Goal: Information Seeking & Learning: Learn about a topic

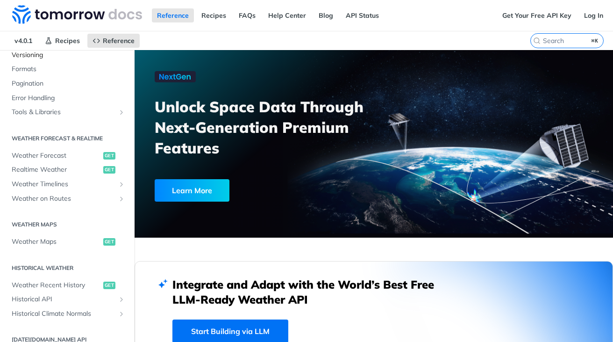
scroll to position [133, 0]
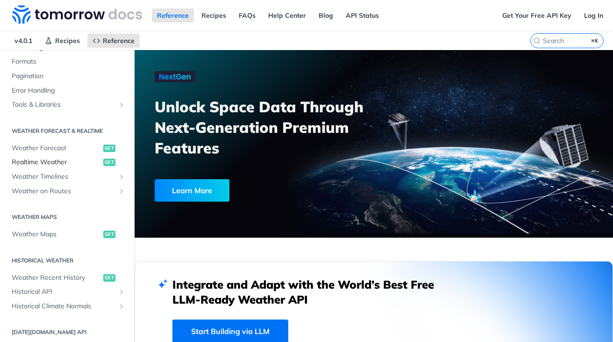
click at [57, 161] on span "Realtime Weather" at bounding box center [56, 162] width 89 height 9
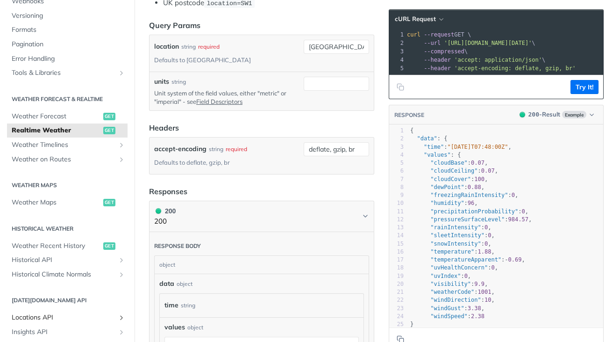
scroll to position [106, 0]
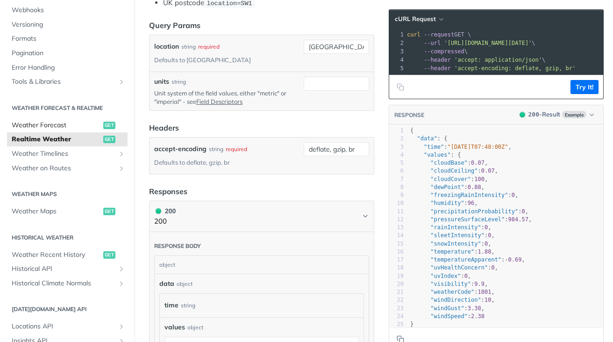
click at [55, 128] on span "Weather Forecast" at bounding box center [56, 125] width 89 height 9
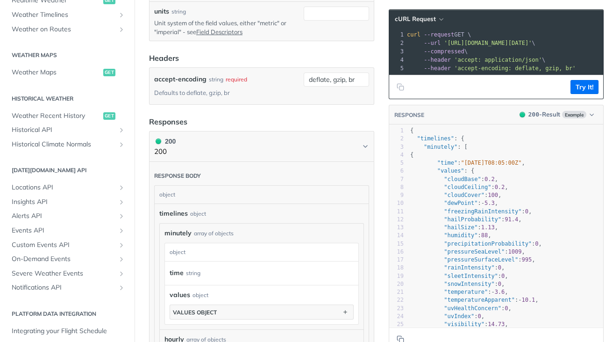
scroll to position [279, 0]
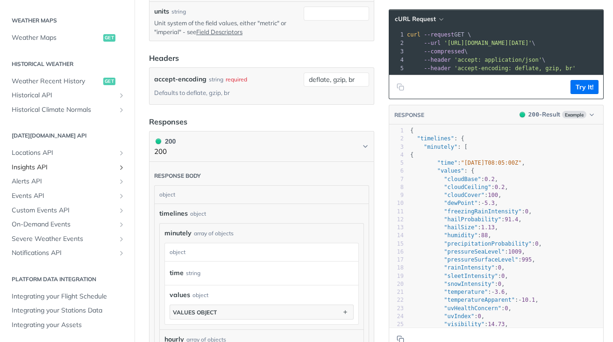
click at [43, 165] on span "Insights API" at bounding box center [64, 167] width 104 height 9
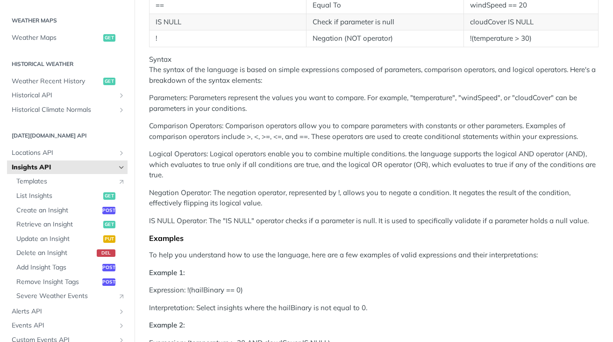
click at [43, 165] on span "Insights API" at bounding box center [64, 167] width 104 height 9
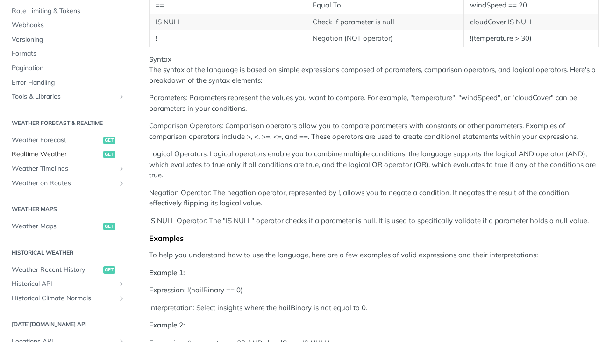
scroll to position [74, 0]
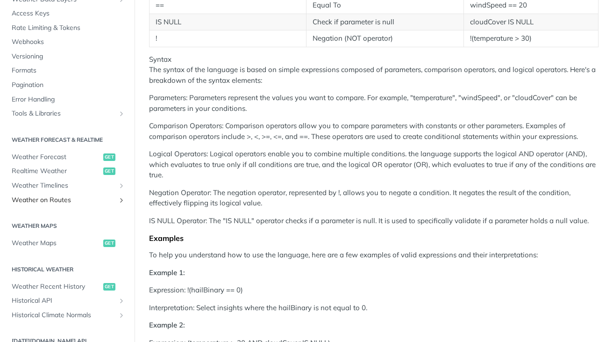
click at [49, 200] on span "Weather on Routes" at bounding box center [64, 199] width 104 height 9
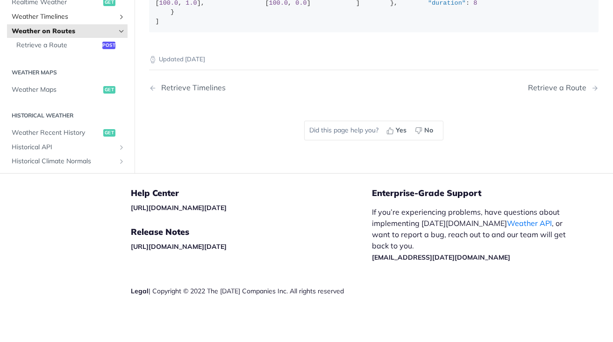
click at [62, 21] on span "Weather Timelines" at bounding box center [64, 16] width 104 height 9
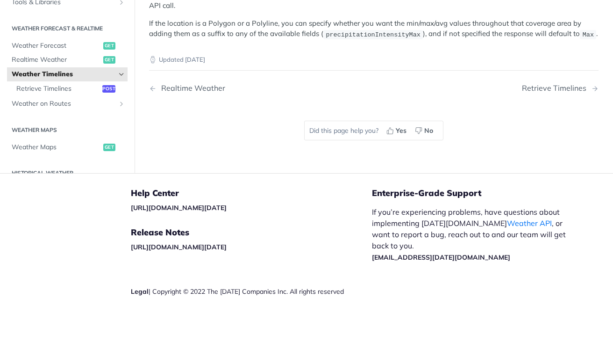
scroll to position [3, 0]
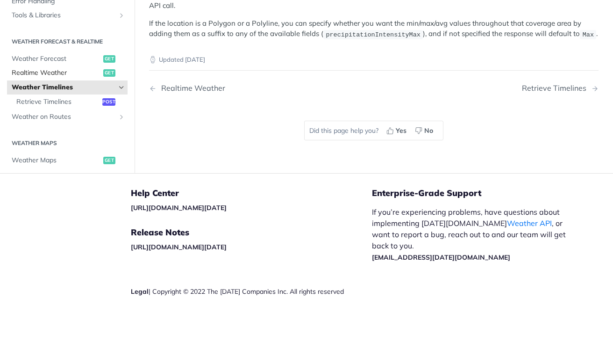
click at [55, 74] on span "Realtime Weather" at bounding box center [56, 73] width 89 height 9
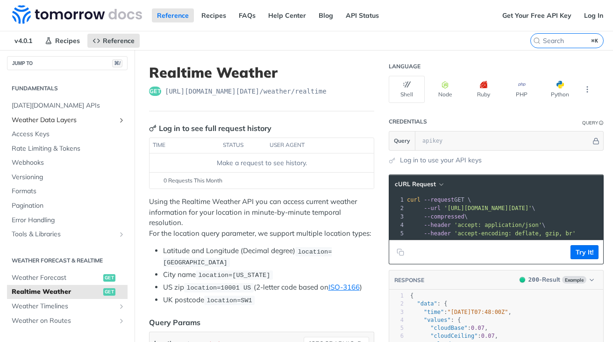
click at [71, 122] on span "Weather Data Layers" at bounding box center [64, 119] width 104 height 9
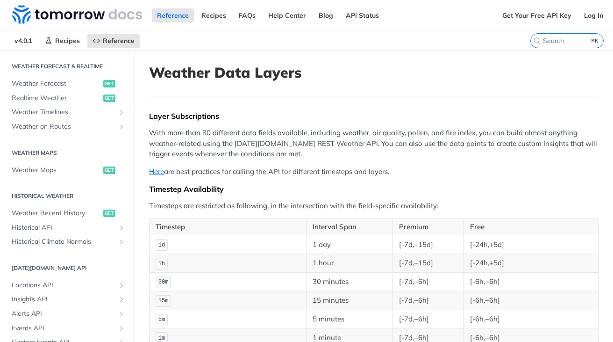
scroll to position [422, 0]
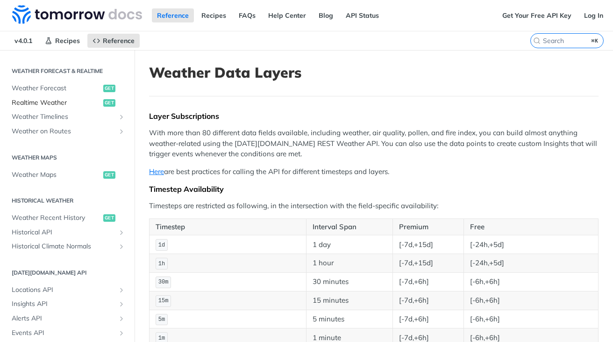
click at [58, 99] on span "Realtime Weather" at bounding box center [56, 102] width 89 height 9
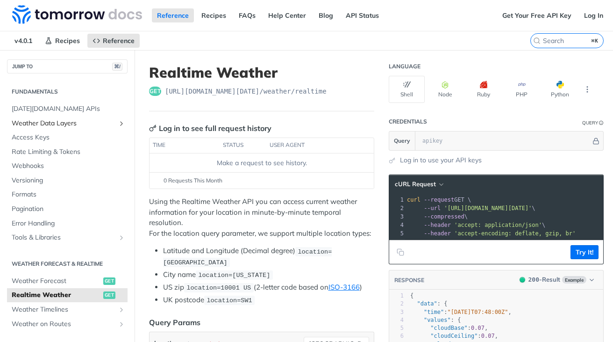
click at [61, 122] on span "Weather Data Layers" at bounding box center [64, 123] width 104 height 9
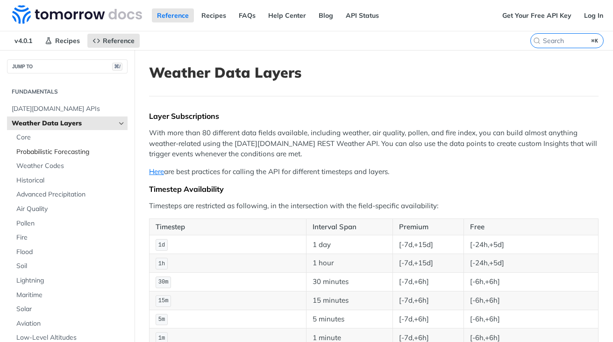
click at [54, 155] on span "Probabilistic Forecasting" at bounding box center [70, 151] width 109 height 9
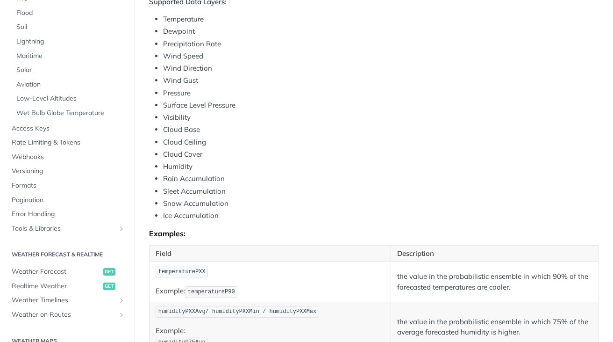
scroll to position [407, 0]
